Goal: Entertainment & Leisure: Consume media (video, audio)

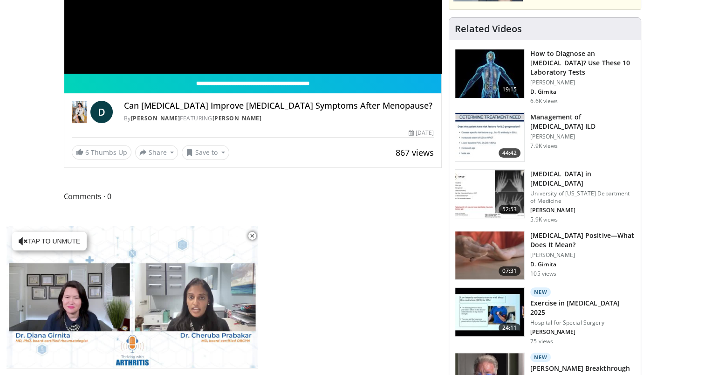
scroll to position [187, 0]
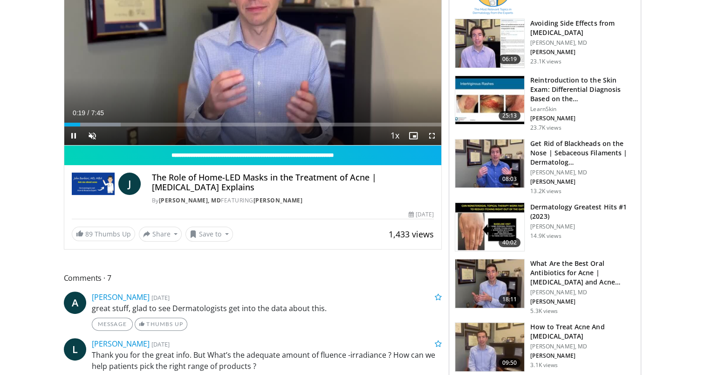
scroll to position [187, 0]
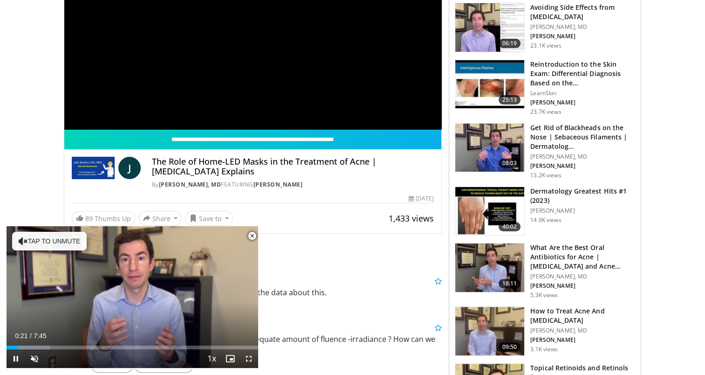
click at [251, 233] on span "Video Player" at bounding box center [252, 236] width 19 height 19
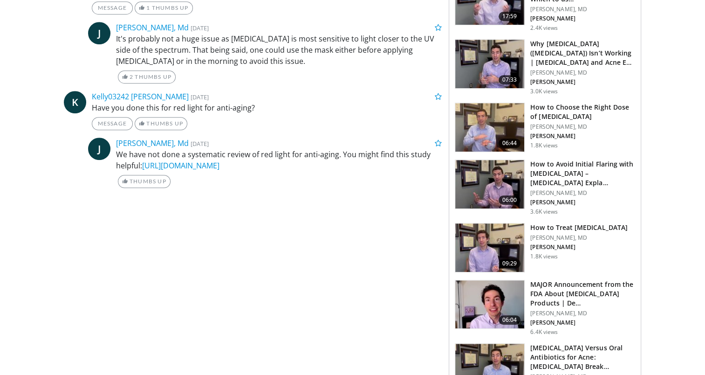
scroll to position [699, 0]
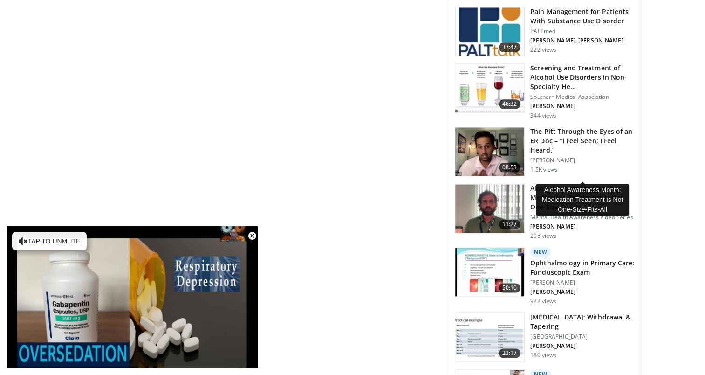
scroll to position [1166, 0]
